Goal: Task Accomplishment & Management: Use online tool/utility

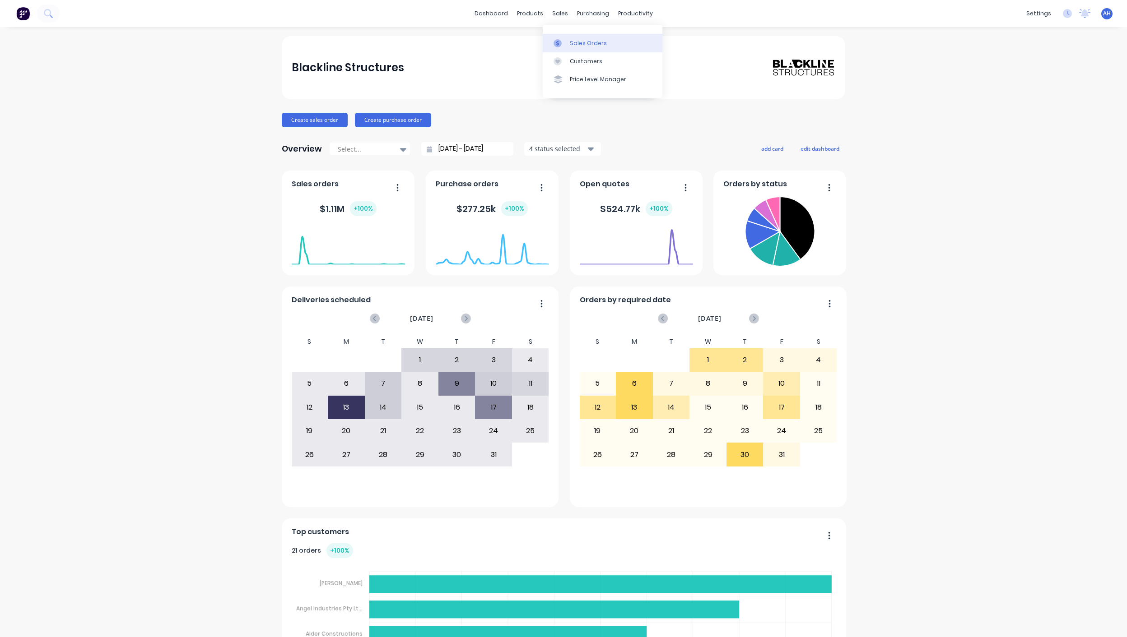
click at [578, 43] on div "Sales Orders" at bounding box center [588, 43] width 37 height 8
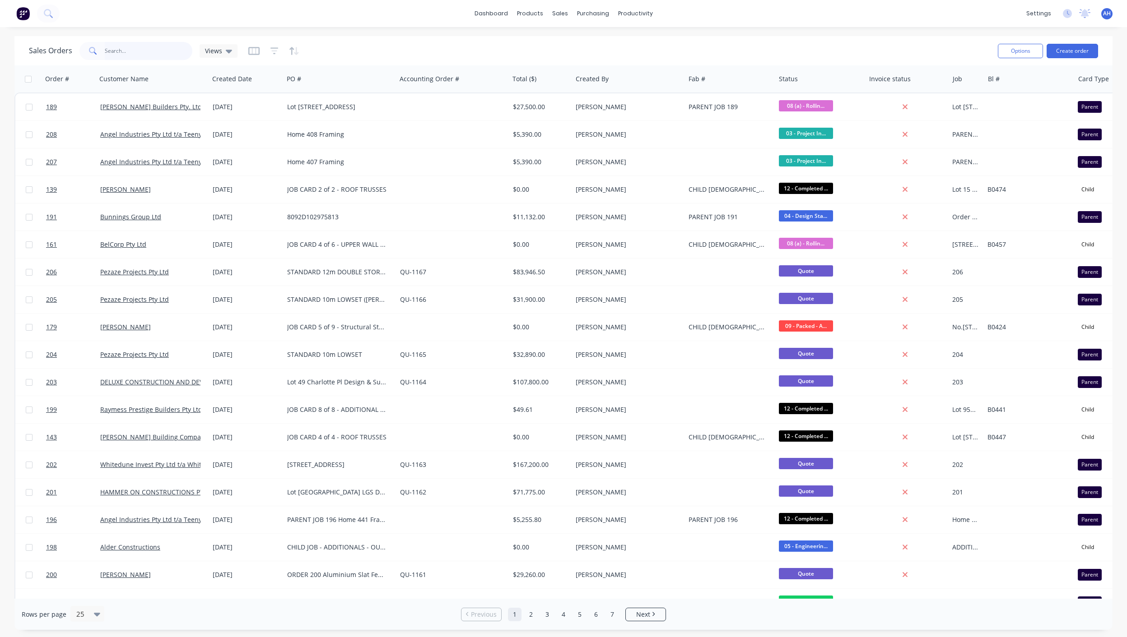
click at [133, 44] on input "text" at bounding box center [149, 51] width 88 height 18
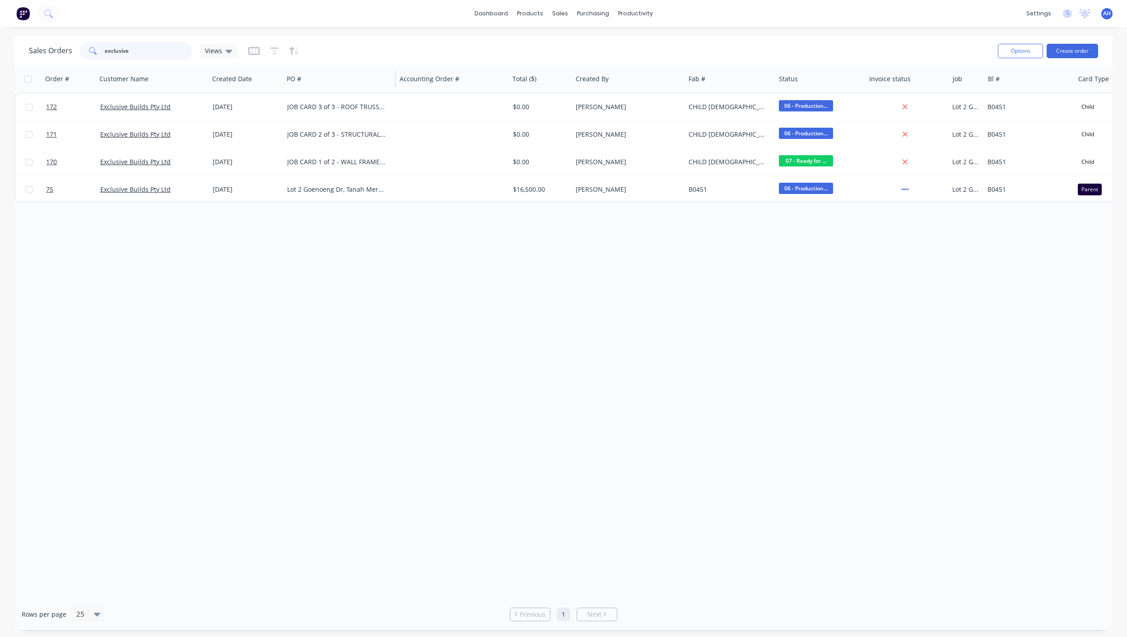
type input "exclusive"
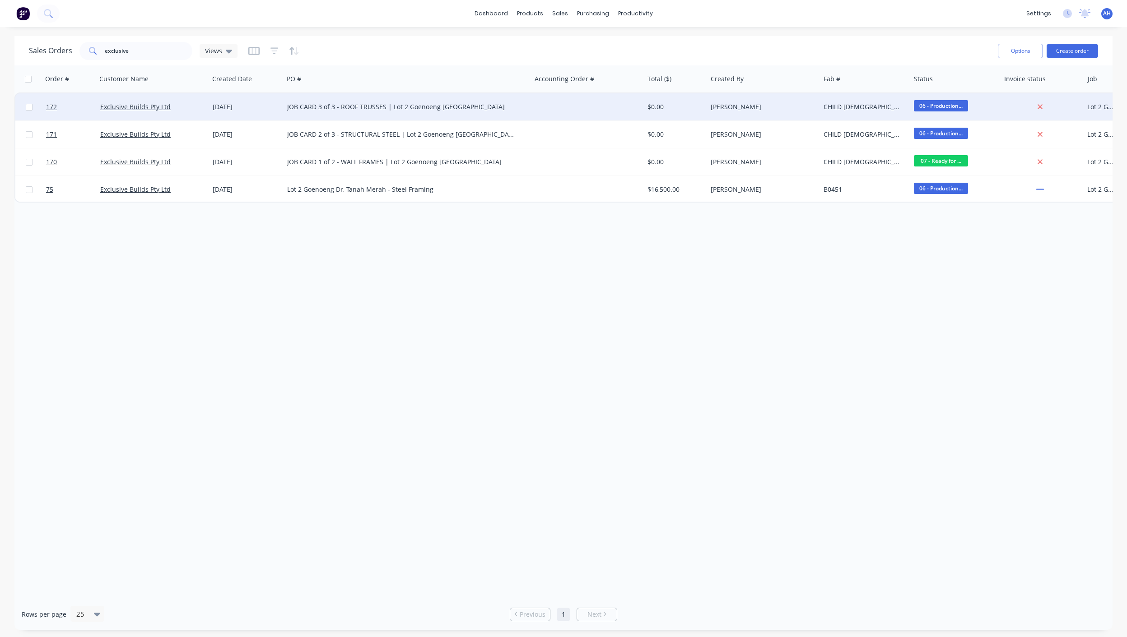
drag, startPoint x: 395, startPoint y: 80, endPoint x: 530, endPoint y: 98, distance: 136.1
click at [530, 98] on div "Order # Customer Name Created Date PO # Accounting Order # Total ($) Created By…" at bounding box center [753, 133] width 1479 height 137
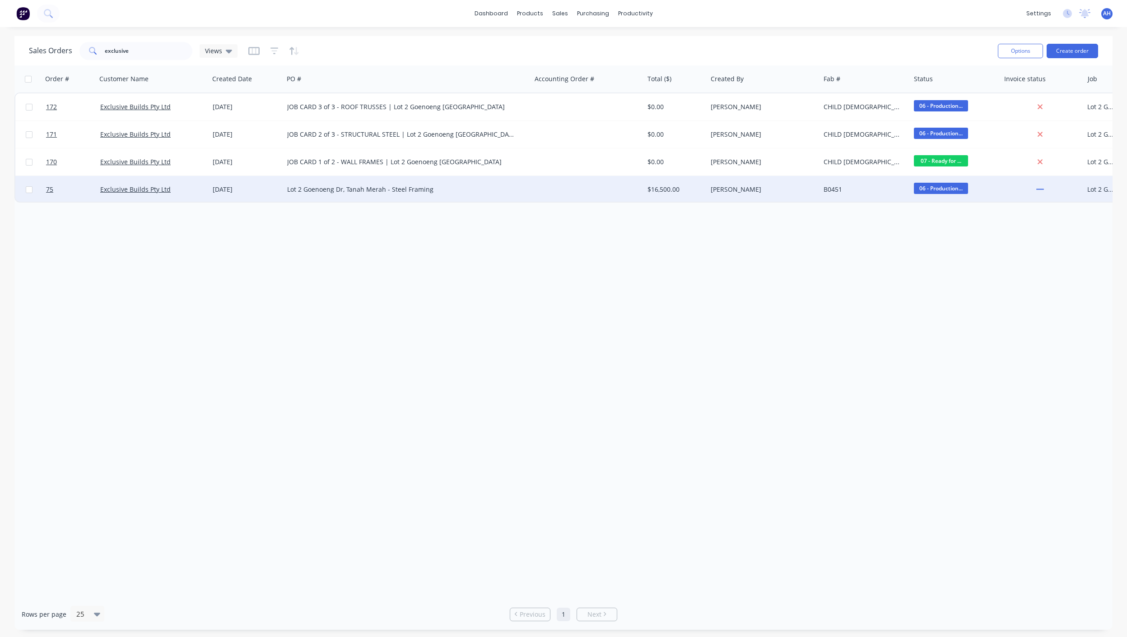
click at [348, 189] on div "Lot 2 Goenoeng Dr, Tanah Merah - Steel Framing" at bounding box center [401, 189] width 228 height 9
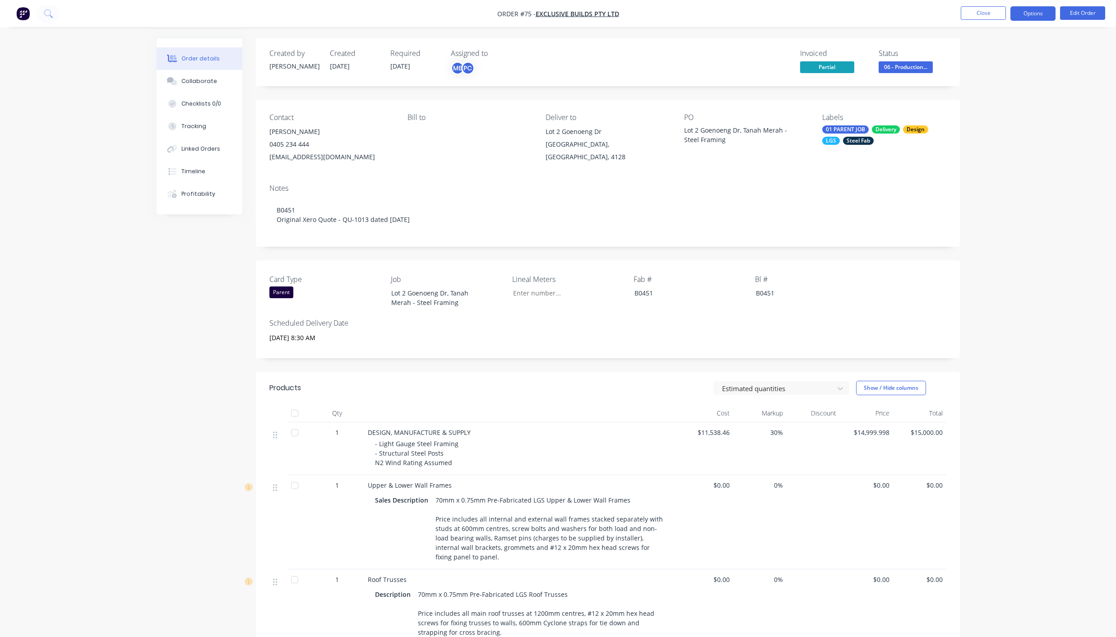
click at [1039, 14] on button "Options" at bounding box center [1033, 13] width 45 height 14
click at [1086, 135] on div "Order details Collaborate Checklists 0/0 Tracking Linked Orders Timeline Profit…" at bounding box center [558, 514] width 1116 height 1028
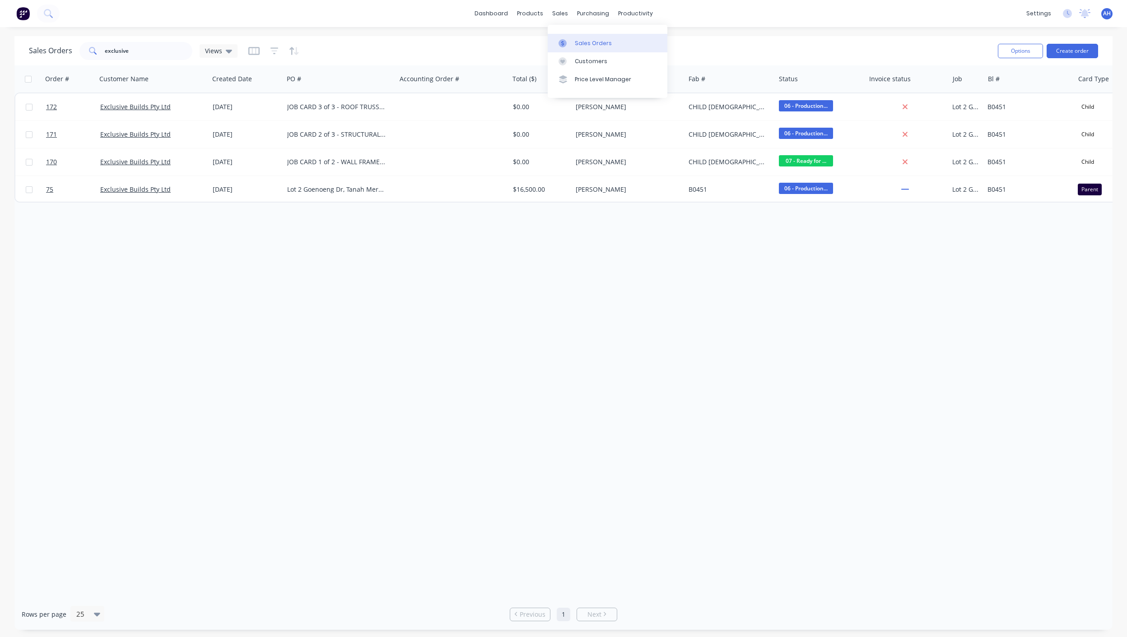
click at [577, 39] on div "Sales Orders" at bounding box center [593, 43] width 37 height 8
click at [596, 43] on div "Sales Orders" at bounding box center [593, 43] width 37 height 8
drag, startPoint x: 136, startPoint y: 49, endPoint x: 65, endPoint y: 49, distance: 70.9
click at [65, 49] on div "Sales Orders exclusive Views" at bounding box center [133, 51] width 209 height 18
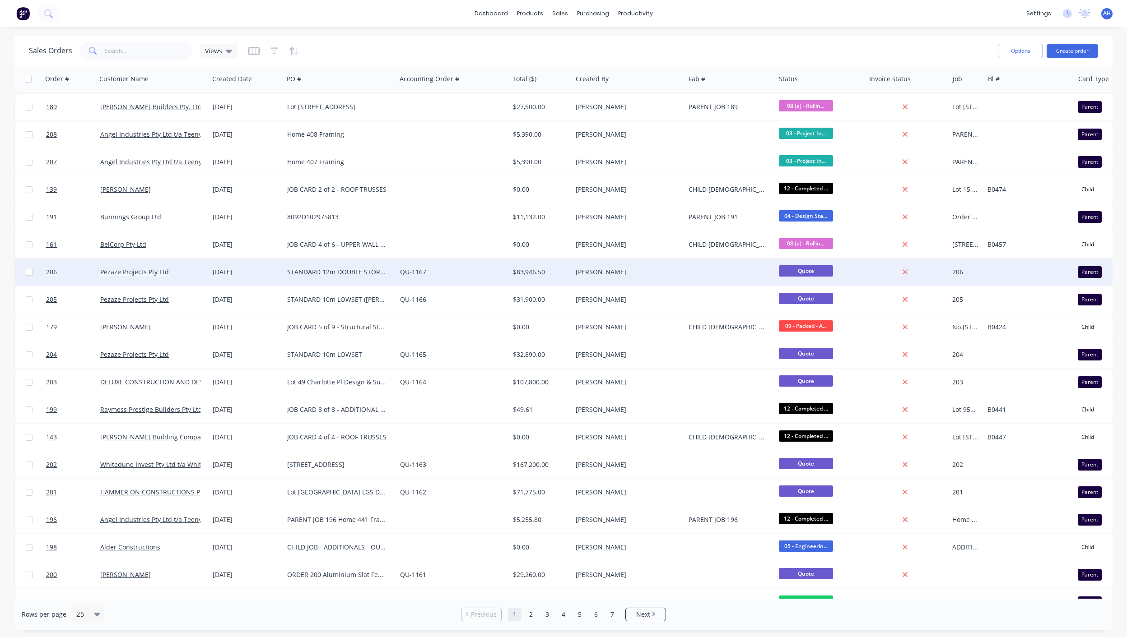
click at [364, 273] on div "STANDARD 12m DOUBLE STOREY (MODERN)" at bounding box center [337, 272] width 100 height 9
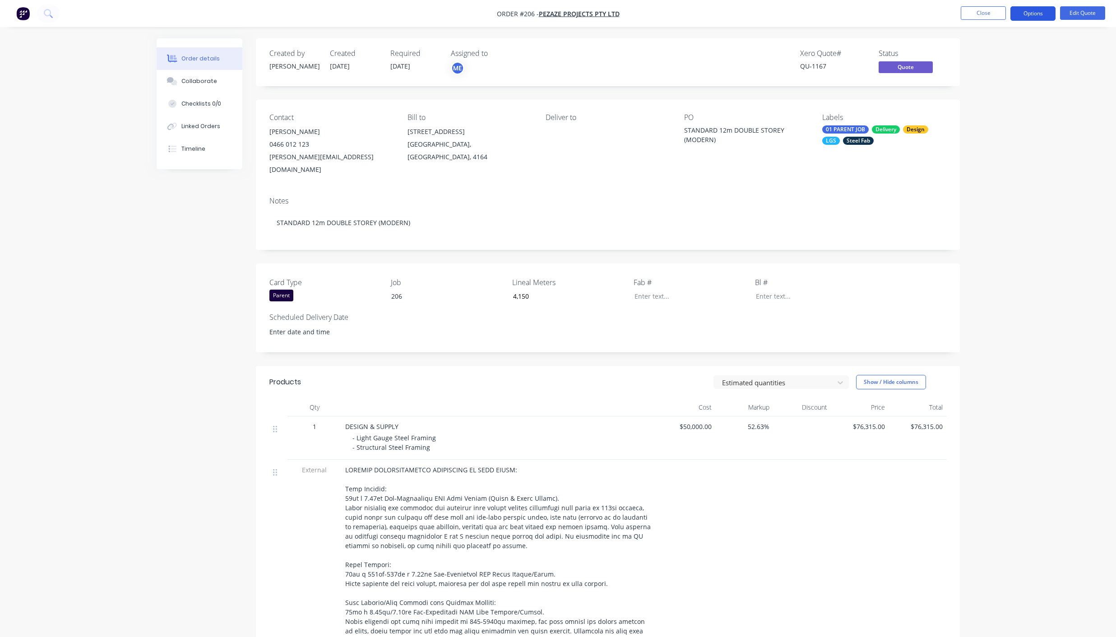
click at [1043, 13] on button "Options" at bounding box center [1033, 13] width 45 height 14
click at [995, 56] on div "Quote" at bounding box center [1005, 54] width 83 height 13
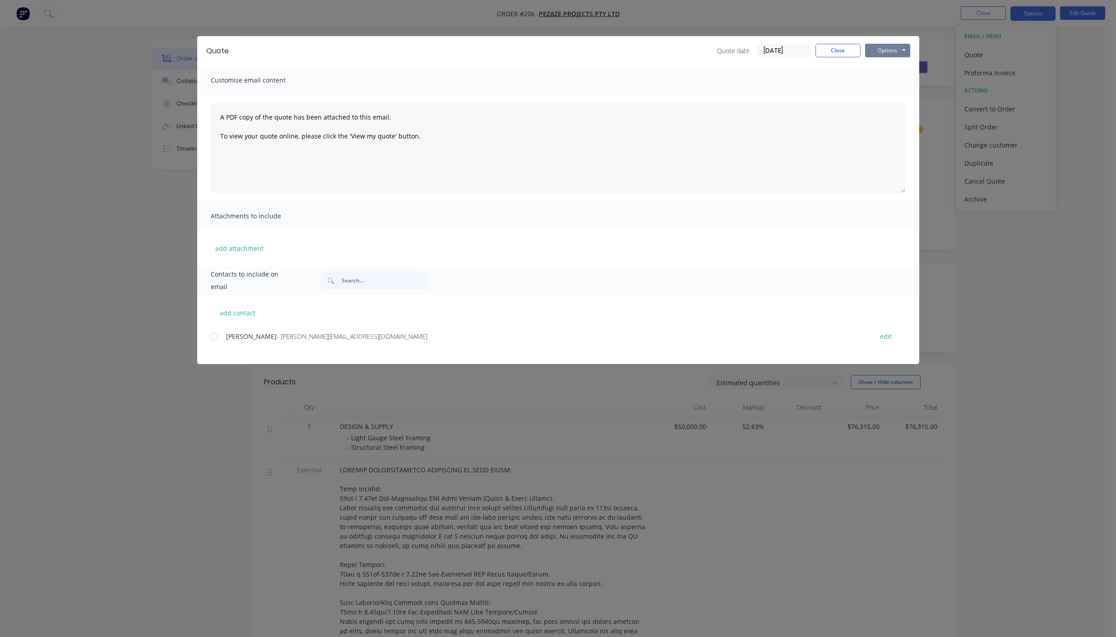
click at [892, 51] on button "Options" at bounding box center [887, 51] width 45 height 14
click at [892, 83] on button "Print" at bounding box center [894, 81] width 58 height 15
